Goal: Task Accomplishment & Management: Manage account settings

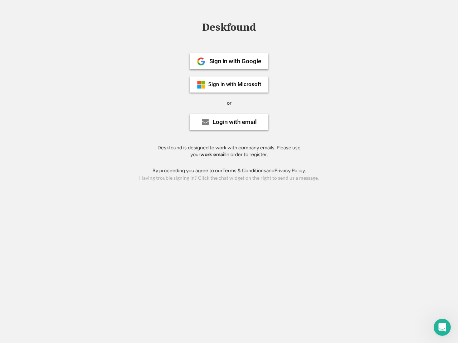
click at [229, 102] on div "or" at bounding box center [229, 103] width 5 height 7
click at [229, 29] on div "Deskfound" at bounding box center [229, 27] width 61 height 11
click at [196, 27] on div "Deskfound" at bounding box center [229, 29] width 458 height 14
click at [229, 29] on div "Deskfound" at bounding box center [229, 27] width 61 height 11
click at [229, 103] on div "or" at bounding box center [229, 103] width 5 height 7
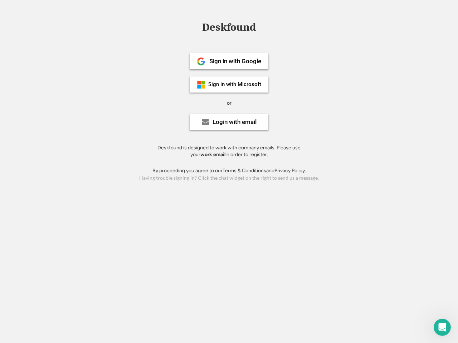
click at [229, 61] on div "Sign in with Google" at bounding box center [235, 61] width 52 height 6
click at [235, 61] on div "Sign in with Google" at bounding box center [235, 61] width 52 height 6
click at [201, 62] on img at bounding box center [201, 61] width 9 height 9
click at [229, 84] on div "Sign in with Microsoft" at bounding box center [234, 84] width 53 height 5
click at [235, 84] on div "Sign in with Microsoft" at bounding box center [234, 84] width 53 height 5
